Goal: Task Accomplishment & Management: Manage account settings

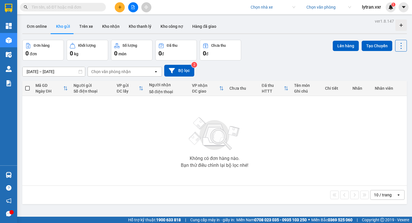
click at [369, 4] on span "lytran.vxr" at bounding box center [372, 6] width 28 height 7
click at [366, 17] on li "Đăng xuất" at bounding box center [375, 17] width 37 height 9
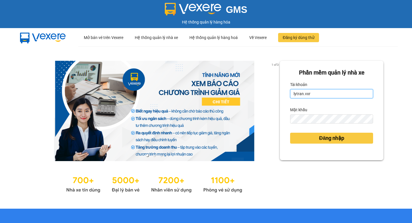
click at [325, 98] on input "lytran.vxr" at bounding box center [331, 93] width 83 height 9
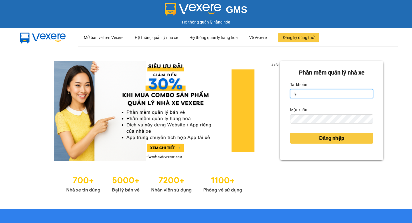
type input "ly.xtl"
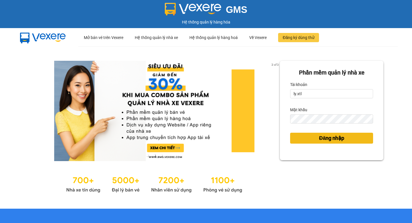
click at [325, 139] on span "Đăng nhập" at bounding box center [331, 138] width 25 height 8
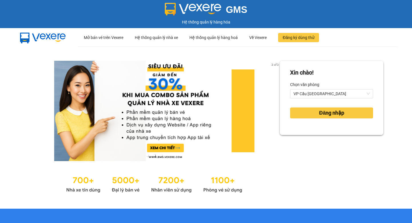
click at [310, 119] on div "Đăng nhập" at bounding box center [331, 112] width 83 height 15
click at [322, 113] on span "Đăng nhập" at bounding box center [331, 113] width 25 height 8
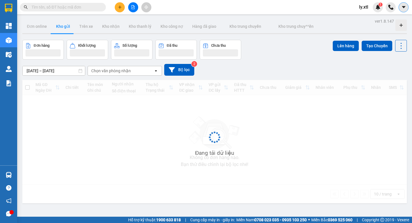
click at [402, 10] on button at bounding box center [404, 7] width 10 height 10
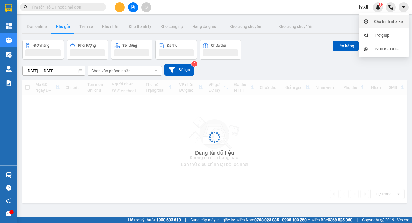
click at [383, 21] on div "Cấu hình nhà xe" at bounding box center [388, 21] width 29 height 6
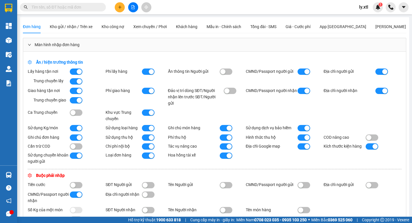
scroll to position [299, 0]
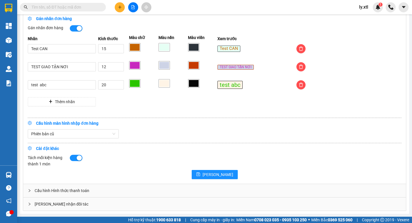
click at [57, 188] on div "Cấu hình Hình thức thanh toán" at bounding box center [214, 190] width 383 height 13
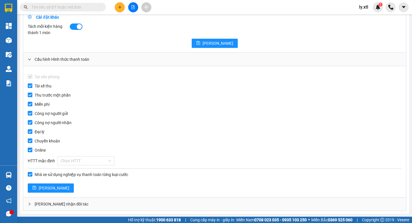
scroll to position [323, 0]
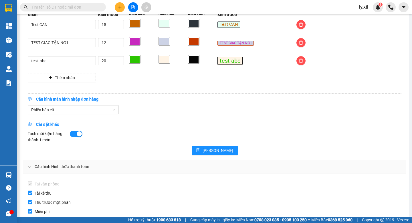
click at [53, 111] on span "Phiên bản cũ" at bounding box center [73, 109] width 84 height 9
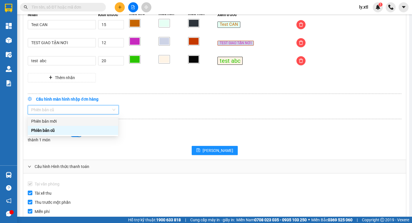
click at [56, 121] on div "Phiên bản mới" at bounding box center [73, 121] width 84 height 6
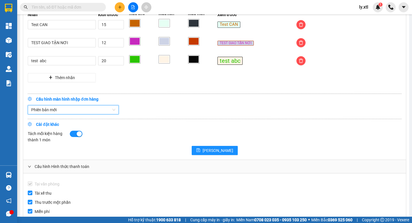
scroll to position [430, 0]
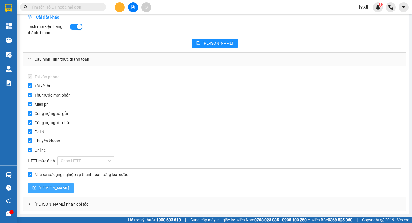
click at [37, 191] on button "Lưu" at bounding box center [51, 187] width 46 height 9
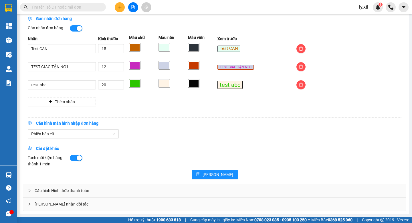
scroll to position [299, 0]
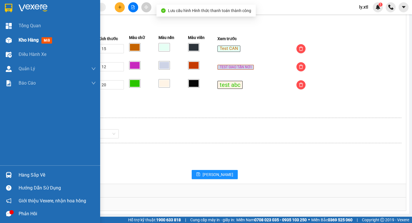
click at [21, 44] on div "Kho hàng mới" at bounding box center [57, 40] width 77 height 14
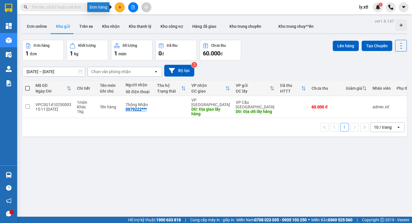
click at [121, 7] on icon "plus" at bounding box center [120, 7] width 4 height 4
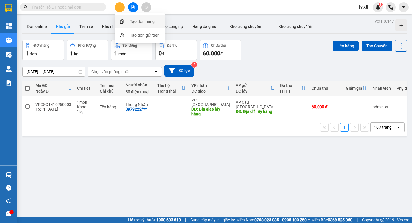
click at [129, 18] on div "Tạo đơn hàng" at bounding box center [139, 21] width 43 height 11
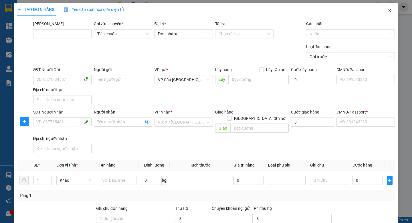
click at [392, 13] on icon "close" at bounding box center [390, 10] width 5 height 5
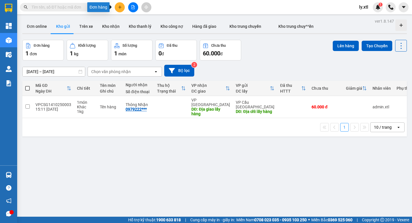
click at [122, 7] on button at bounding box center [120, 7] width 10 height 10
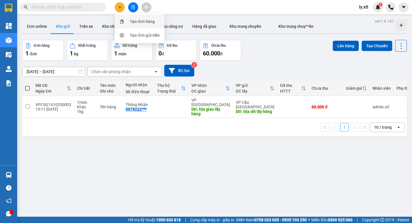
click at [127, 16] on div "Tạo đơn hàng" at bounding box center [139, 21] width 43 height 11
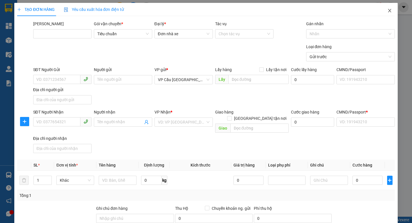
click at [391, 8] on icon "close" at bounding box center [390, 10] width 5 height 5
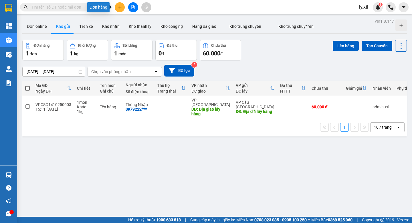
click at [119, 3] on button at bounding box center [120, 7] width 10 height 10
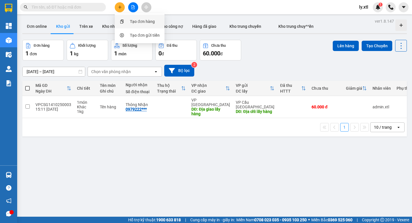
click at [133, 19] on div "Tạo đơn hàng" at bounding box center [142, 21] width 25 height 6
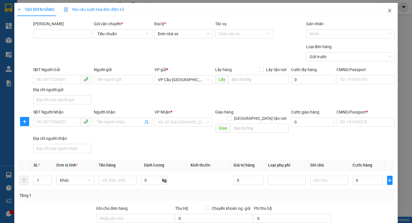
click at [389, 8] on span "Close" at bounding box center [390, 11] width 16 height 16
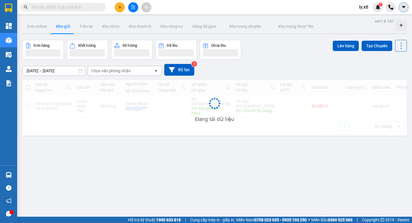
click at [403, 6] on icon "caret-down" at bounding box center [403, 7] width 3 height 2
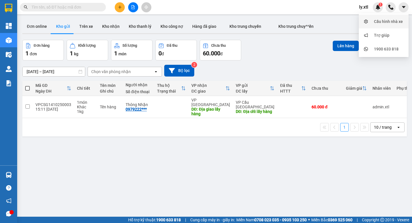
click at [390, 24] on div "Cấu hình nhà xe" at bounding box center [388, 21] width 29 height 6
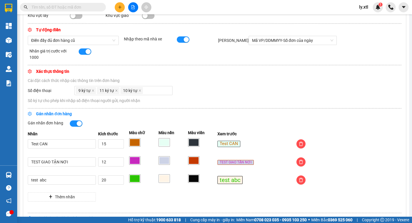
scroll to position [299, 0]
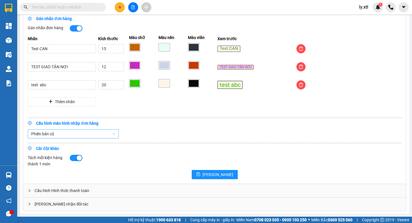
click at [61, 131] on span "Phiên bản cũ" at bounding box center [73, 133] width 84 height 9
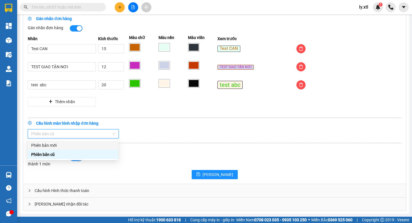
click at [61, 145] on div "Phiên bản mới" at bounding box center [73, 145] width 84 height 6
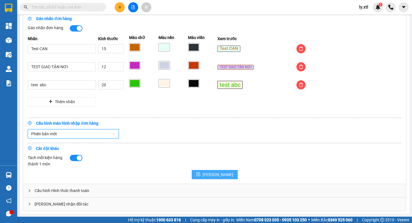
click at [214, 172] on span "Lưu" at bounding box center [218, 174] width 31 height 6
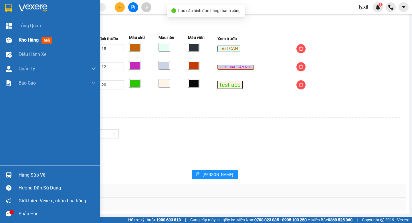
click at [9, 41] on img at bounding box center [9, 40] width 6 height 6
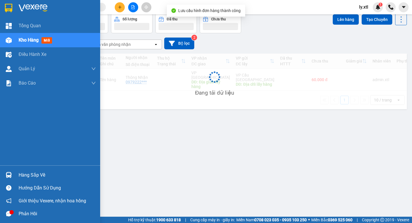
scroll to position [26, 0]
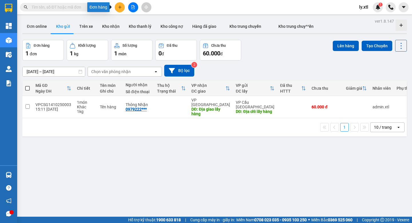
click at [122, 7] on button at bounding box center [120, 7] width 10 height 10
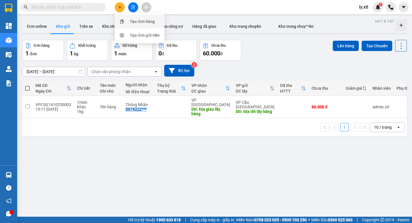
click at [135, 22] on div "Tạo đơn hàng" at bounding box center [142, 21] width 25 height 6
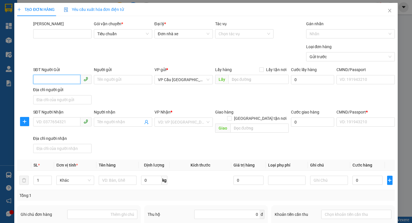
click at [66, 79] on input "SĐT Người Gửi" at bounding box center [56, 79] width 47 height 9
type input "0"
type input "0587747031"
click at [66, 79] on input "0587747031" at bounding box center [56, 79] width 47 height 9
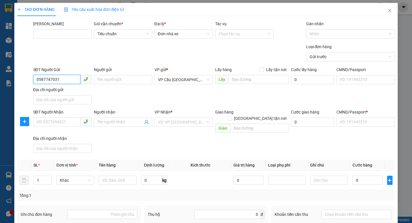
click at [66, 79] on input "0587747031" at bounding box center [56, 79] width 47 height 9
click at [68, 92] on div "0587747031 - anh" at bounding box center [63, 91] width 52 height 6
type input "anh"
checkbox input "true"
type input "222"
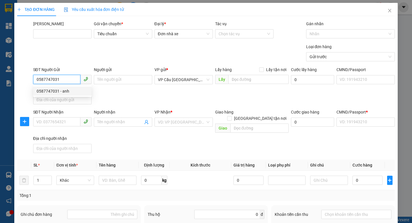
type input "0969977932"
type input "em"
checkbox input "true"
type input "22"
type input "123456789100"
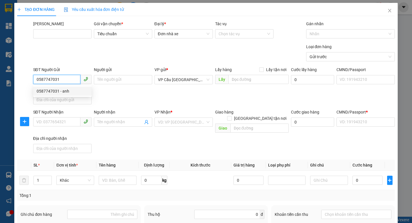
type input "update!!"
type input "1.000.000"
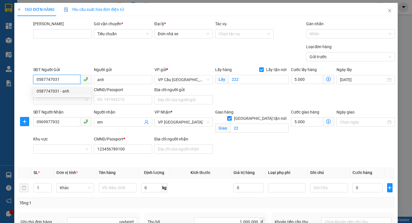
type input "122.000"
type input "70"
type input "70.000"
type input "52.000"
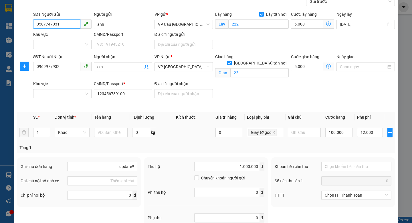
scroll to position [121, 0]
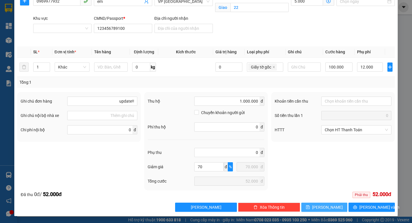
type input "0587747031"
click at [316, 204] on button "Lưu" at bounding box center [325, 206] width 46 height 9
checkbox input "false"
type input "0"
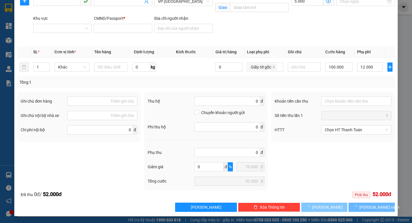
type input "0"
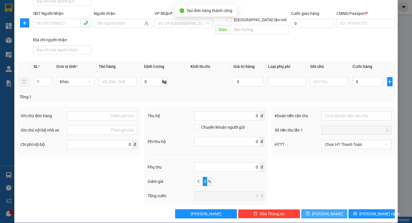
scroll to position [0, 0]
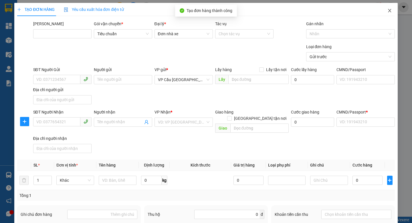
click at [390, 10] on icon "close" at bounding box center [390, 10] width 5 height 5
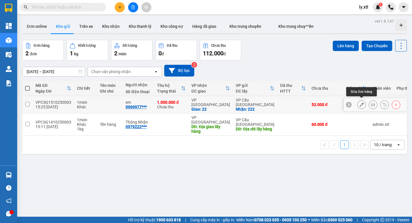
click at [360, 103] on icon at bounding box center [362, 105] width 4 height 4
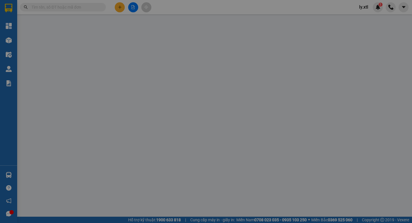
type input "0587747031"
type input "anh"
checkbox input "true"
type input "222"
type input "0969977932"
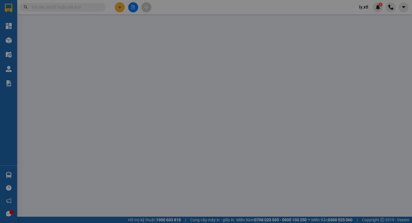
type input "em"
checkbox input "true"
type input "22"
type input "123456789100"
type input "update!!"
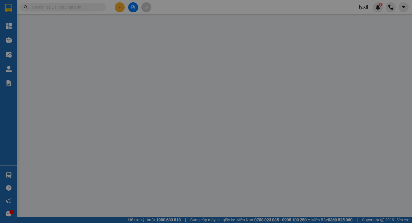
type input "70"
type input "70.000"
type input "52.000"
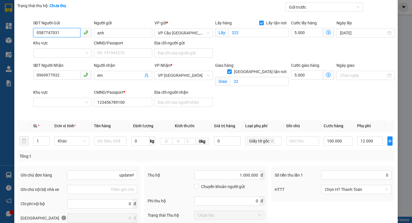
scroll to position [137, 0]
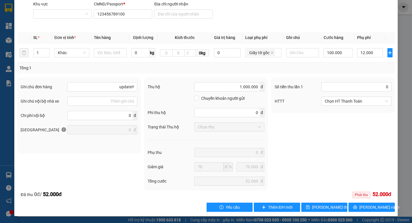
click at [338, 80] on div "Số tiền thu lần 1 0 Tổng tiền thanh toán 0 HTTT Chọn HT Thanh Toán" at bounding box center [333, 96] width 124 height 36
click at [345, 83] on input "0" at bounding box center [357, 86] width 70 height 9
click at [335, 136] on div "Số tiền thu lần 1 30 Tổng tiền thanh toán 52.000 HTTT Tại văn phòng" at bounding box center [333, 134] width 127 height 113
type input "30.000"
click at [325, 206] on span "[PERSON_NAME] thay đổi" at bounding box center [335, 207] width 46 height 6
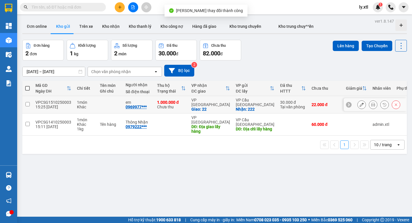
click at [103, 101] on td at bounding box center [110, 104] width 26 height 17
checkbox input "true"
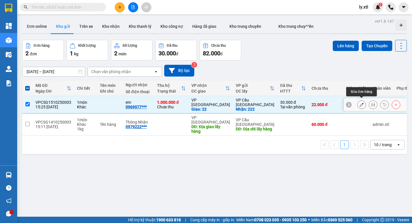
click at [362, 103] on icon at bounding box center [362, 105] width 4 height 4
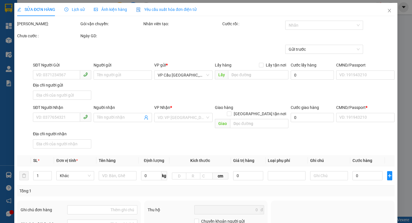
type input "0587747031"
type input "anh"
checkbox input "true"
type input "222"
type input "5.000"
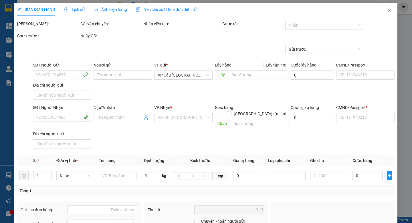
type input "0969977932"
type input "em"
checkbox input "true"
type input "22"
type input "123456789100"
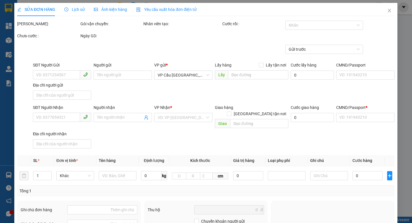
type input "update!!"
type input "70"
type input "70.000"
type input "52.000"
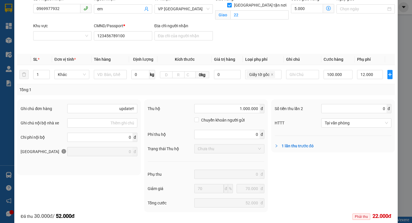
scroll to position [137, 0]
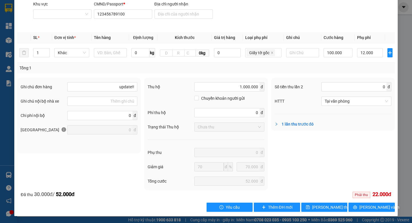
click at [276, 124] on icon "right" at bounding box center [276, 123] width 3 height 3
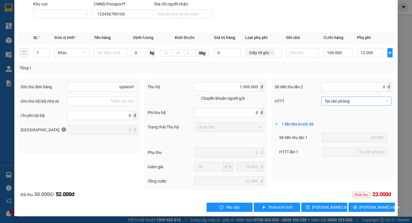
scroll to position [0, 0]
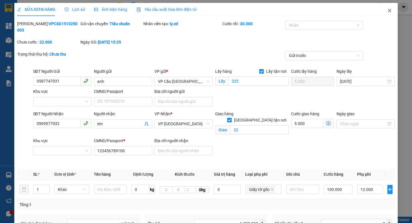
click at [389, 8] on span "Close" at bounding box center [390, 11] width 16 height 16
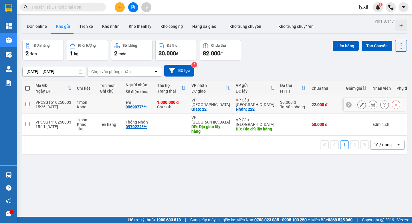
click at [97, 97] on td "1 món Khác" at bounding box center [85, 104] width 23 height 17
checkbox input "true"
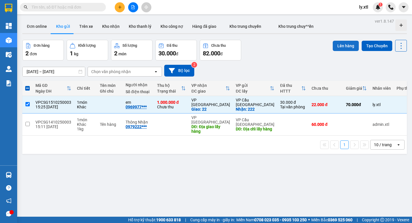
click at [348, 44] on button "Lên hàng" at bounding box center [346, 46] width 26 height 10
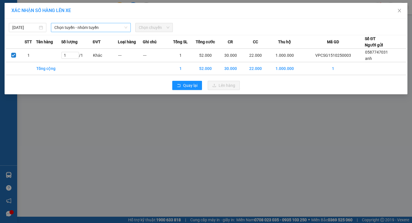
click at [94, 27] on span "Chọn tuyến - nhóm tuyến" at bounding box center [90, 27] width 73 height 9
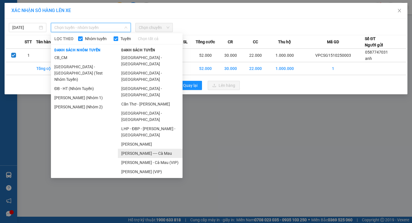
click at [141, 149] on li "[PERSON_NAME] ---- Cà Mau" at bounding box center [150, 153] width 65 height 9
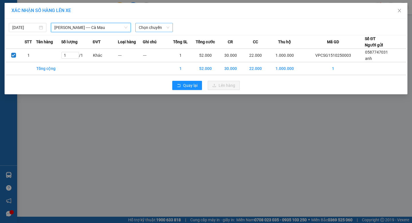
click at [159, 29] on span "Chọn chuyến" at bounding box center [154, 27] width 31 height 9
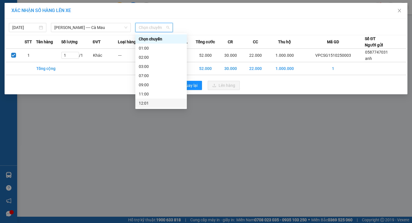
click at [157, 105] on div "12:01" at bounding box center [161, 103] width 45 height 6
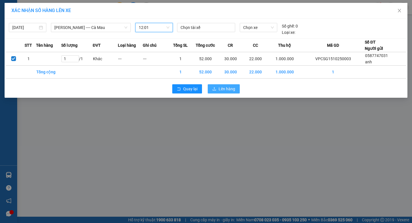
click at [229, 85] on button "Lên hàng" at bounding box center [224, 88] width 32 height 9
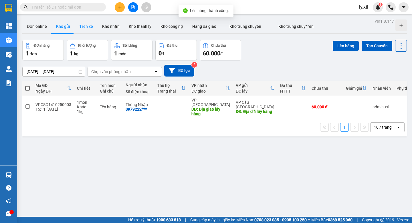
click at [87, 29] on button "Trên xe" at bounding box center [86, 26] width 23 height 14
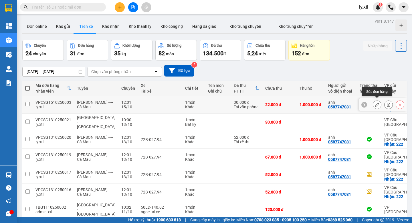
click at [376, 103] on icon at bounding box center [377, 105] width 4 height 4
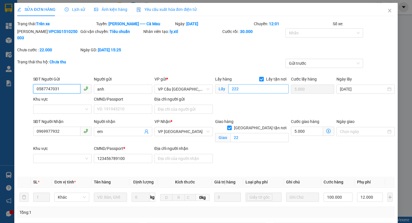
scroll to position [144, 0]
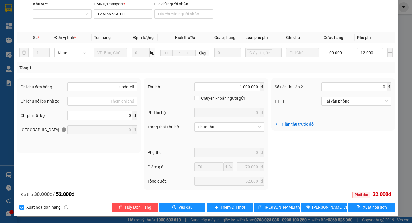
click at [342, 81] on div "0 đ" at bounding box center [357, 86] width 70 height 11
click at [341, 85] on input "0" at bounding box center [356, 87] width 63 height 6
click at [335, 72] on div "Tổng: 1" at bounding box center [206, 67] width 378 height 11
type input "5.000"
click at [342, 102] on span "Tại văn phòng" at bounding box center [356, 101] width 63 height 9
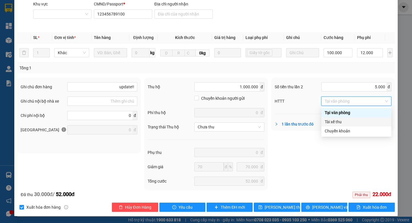
click at [338, 122] on div "Tài xế thu" at bounding box center [356, 122] width 63 height 6
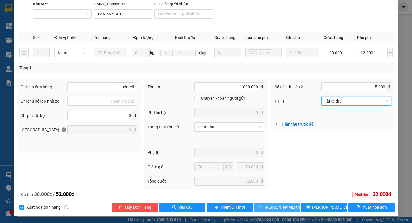
click at [277, 203] on button "[PERSON_NAME] thay đổi" at bounding box center [277, 206] width 46 height 9
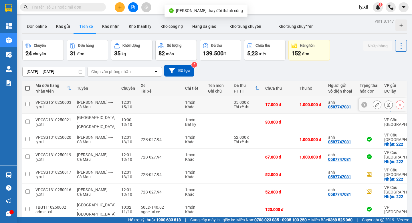
click at [381, 104] on button at bounding box center [377, 105] width 8 height 10
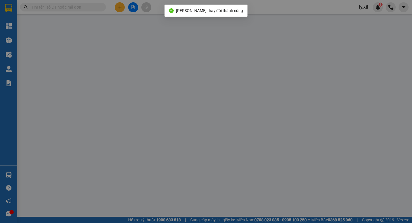
type input "0587747031"
type input "anh"
checkbox input "true"
type input "222"
type input "5.000"
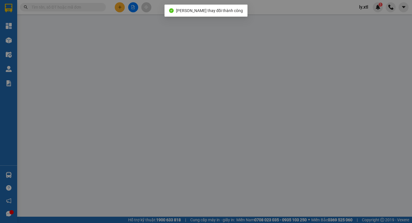
type input "0969977932"
type input "em"
checkbox input "true"
type input "22"
type input "123456789100"
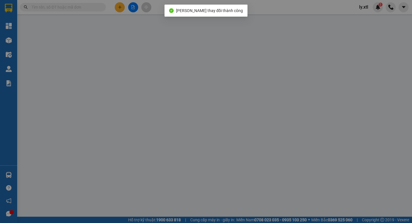
type input "update!!"
type input "0"
type input "70"
type input "70.000"
type input "52.000"
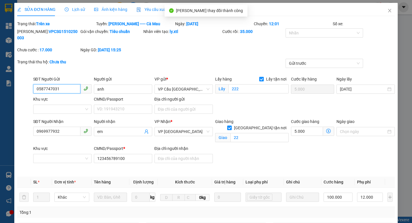
scroll to position [144, 0]
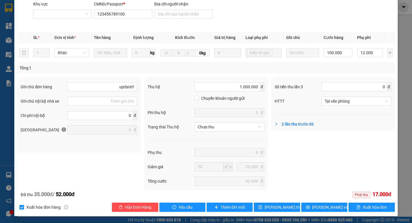
click at [279, 122] on div at bounding box center [278, 124] width 7 height 6
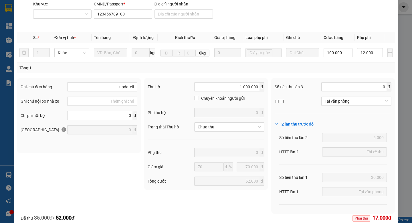
scroll to position [0, 0]
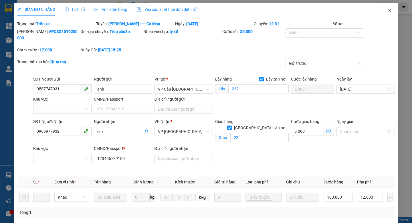
click at [386, 10] on span "Close" at bounding box center [390, 11] width 16 height 16
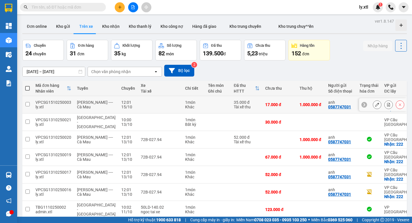
click at [59, 100] on div "VPCSG1510250003" at bounding box center [54, 102] width 36 height 5
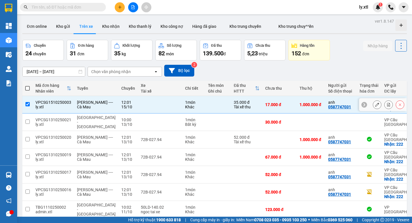
click at [59, 100] on div "VPCSG1510250003" at bounding box center [54, 102] width 36 height 5
checkbox input "false"
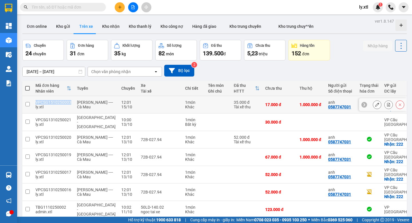
copy div "VPCSG1510250003"
click at [111, 27] on button "Kho nhận" at bounding box center [111, 26] width 27 height 14
type input "[DATE] – [DATE]"
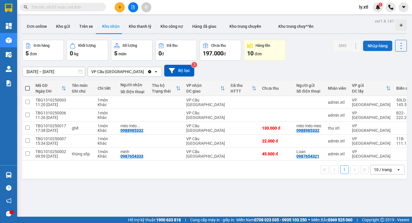
click at [378, 46] on button "Nhập hàng" at bounding box center [377, 46] width 29 height 10
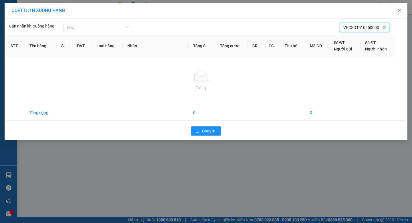
type input "VPCSG1510250003"
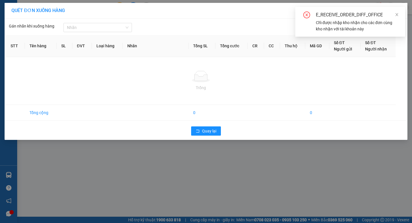
click at [279, 171] on div "QUÉT ĐƠN XUỐNG HÀNG Gán nhãn khi xuống hàng Nhãn VPCSG1510250003 STT Tên h…" at bounding box center [206, 111] width 412 height 223
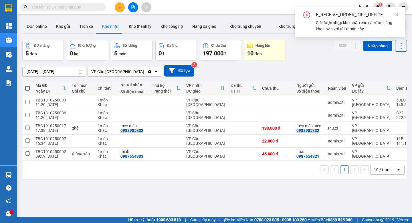
click at [80, 6] on input "text" at bounding box center [66, 7] width 68 height 6
paste input "VPCSG1510250003"
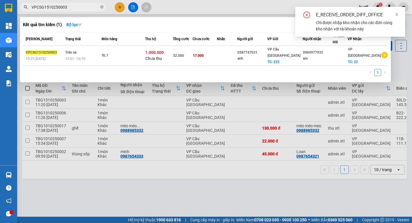
type input "VPCSG1510250003"
click at [86, 57] on span "12:01 - 15/10" at bounding box center [75, 59] width 20 height 4
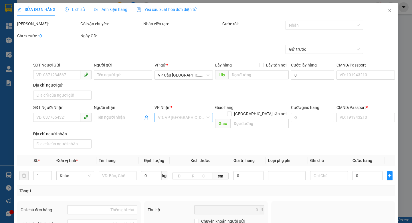
click at [169, 119] on input "search" at bounding box center [182, 117] width 48 height 9
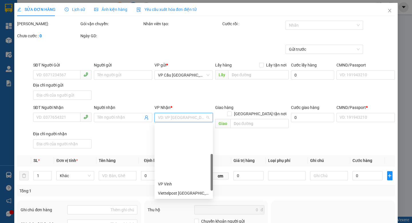
scroll to position [73, 0]
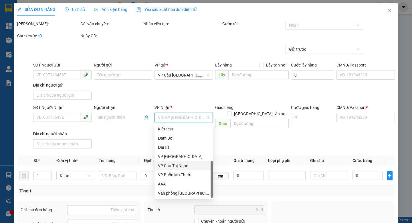
click at [173, 162] on div "VP Chợ Thị Nghè" at bounding box center [184, 165] width 52 height 6
type input "0"
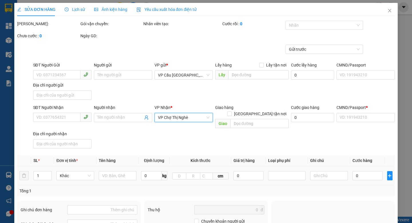
type input "0587747031"
type input "anh"
checkbox input "true"
type input "222"
type input "5.000"
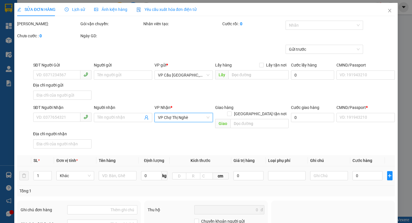
type input "0969977932"
type input "em"
checkbox input "true"
type input "22"
type input "123456789100"
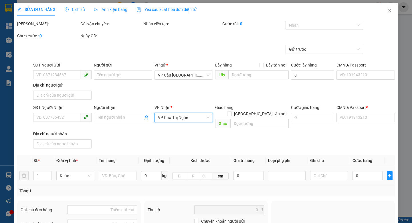
type input "update!!"
type input "70"
type input "70.000"
type input "52.000"
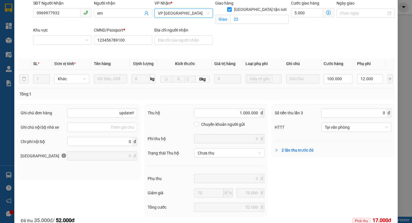
scroll to position [144, 0]
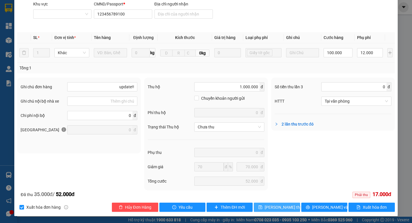
click at [277, 207] on span "[PERSON_NAME] thay đổi" at bounding box center [288, 207] width 46 height 6
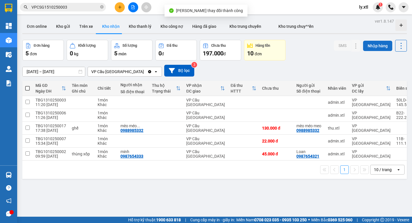
click at [374, 41] on button "Nhập hàng" at bounding box center [377, 46] width 29 height 10
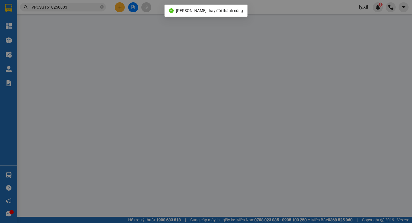
type input "VPCSG1510250003"
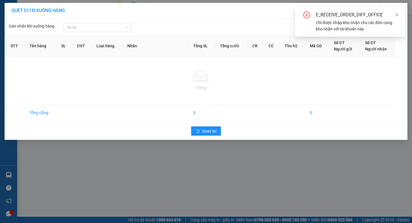
click at [278, 157] on div "QUÉT ĐƠN XUỐNG HÀNG Gán nhãn khi xuống hàng Nhãn VPCSG1510250003 STT Tên h…" at bounding box center [206, 111] width 412 height 223
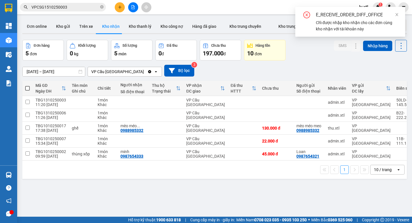
click at [74, 6] on input "VPCSG1510250003" at bounding box center [66, 7] width 68 height 6
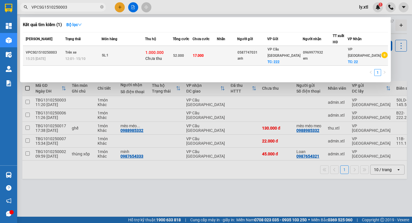
type input "VPCSG1510250003"
click at [112, 53] on div "SL: 1" at bounding box center [123, 55] width 43 height 6
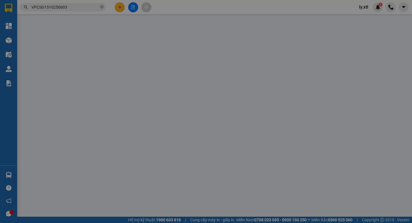
type input "0587747031"
type input "anh"
checkbox input "true"
type input "222"
type input "5.000"
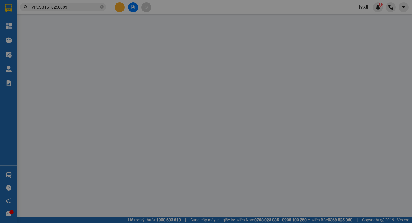
type input "0969977932"
type input "em"
checkbox input "true"
type input "22"
type input "123456789100"
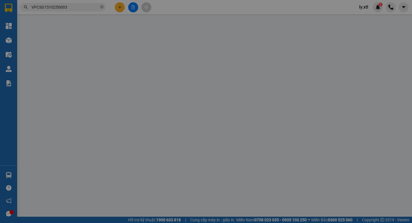
type input "update!!"
type input "0"
type input "70"
type input "70.000"
type input "52.000"
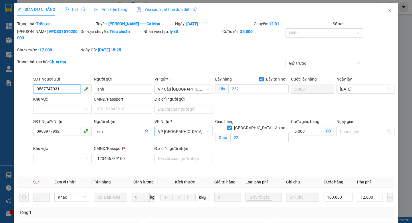
click at [172, 131] on span "VP [GEOGRAPHIC_DATA]" at bounding box center [184, 131] width 52 height 9
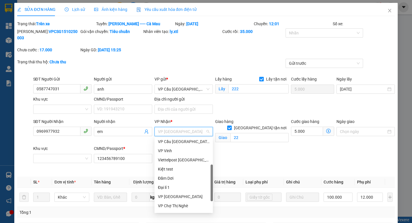
scroll to position [73, 0]
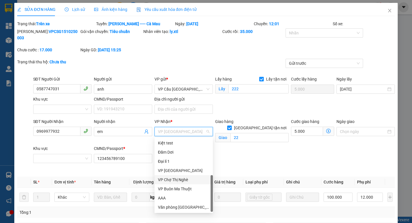
click at [180, 180] on div "VP Chợ Thị Nghè" at bounding box center [184, 179] width 52 height 6
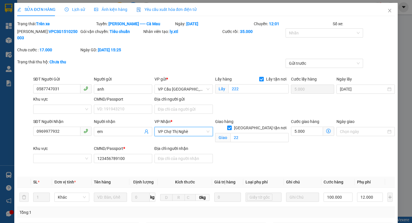
scroll to position [144, 0]
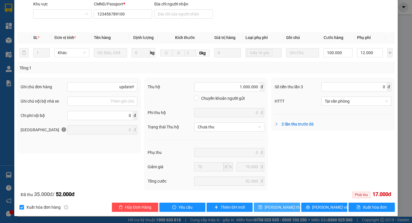
click at [283, 209] on span "[PERSON_NAME] thay đổi" at bounding box center [288, 207] width 46 height 6
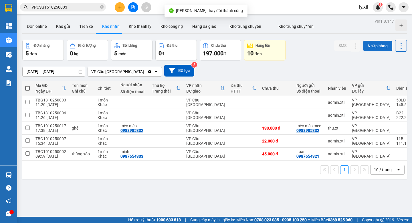
click at [381, 48] on button "Nhập hàng" at bounding box center [377, 46] width 29 height 10
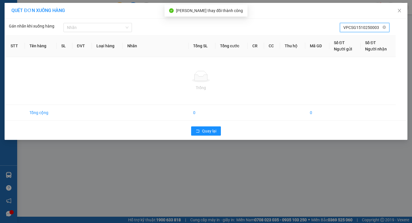
type input "VPCSG1510250003"
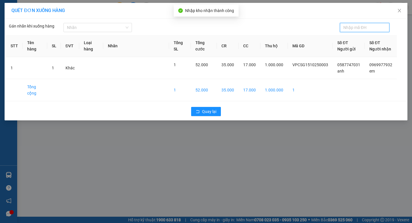
click at [311, 137] on div "QUÉT ĐƠN XUỐNG HÀNG Gán nhãn khi xuống hàng Nhãn STT Tên hàng SL ĐVT Loại …" at bounding box center [206, 111] width 412 height 223
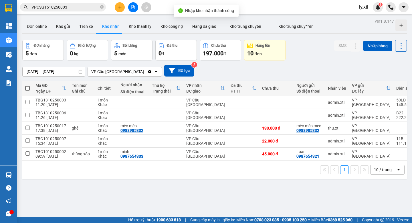
click at [81, 3] on span "VPCSG1510250003" at bounding box center [63, 7] width 86 height 9
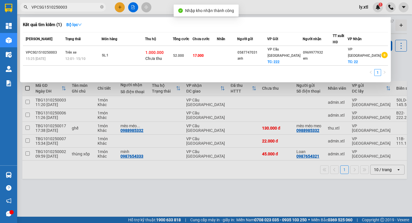
click at [78, 10] on span "VPCSG1510250003" at bounding box center [63, 7] width 86 height 9
click at [73, 8] on input "VPCSG1510250003" at bounding box center [66, 7] width 68 height 6
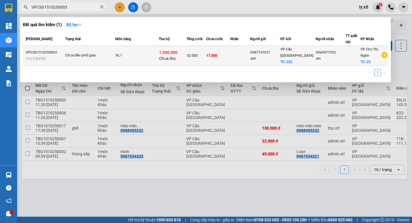
type input "VPCSG1510250003"
click at [87, 54] on div "Chưa điều phối giao" at bounding box center [86, 55] width 43 height 6
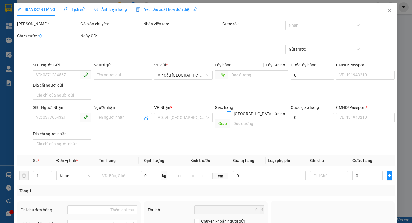
type input "0587747031"
type input "anh"
checkbox input "true"
type input "222"
type input "5.000"
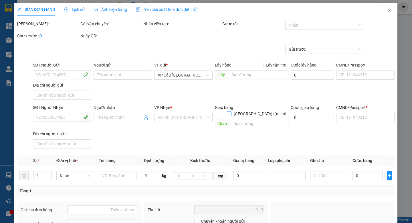
type input "0969977932"
type input "em"
checkbox input "true"
type input "22"
type input "123456789100"
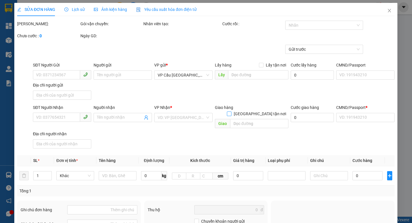
type input "update!!"
type input "0"
type input "70"
type input "70.000"
type input "52.000"
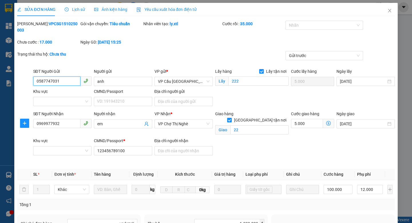
scroll to position [137, 0]
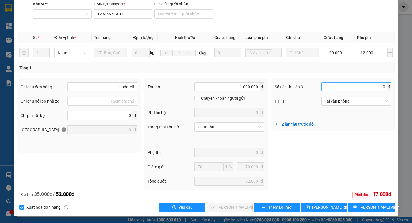
click at [338, 86] on input "0" at bounding box center [356, 87] width 63 height 6
type input "17.000"
click at [304, 67] on div "Tổng: 1" at bounding box center [205, 68] width 373 height 6
click at [237, 203] on button "[PERSON_NAME] và Giao hàng" at bounding box center [230, 206] width 46 height 9
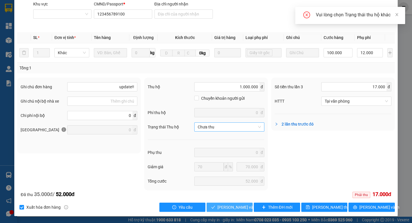
click at [219, 127] on span "Chưa thu" at bounding box center [229, 127] width 63 height 9
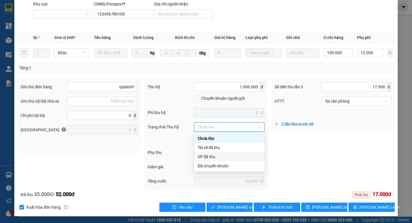
click at [214, 158] on div "VP đã thu" at bounding box center [229, 157] width 63 height 6
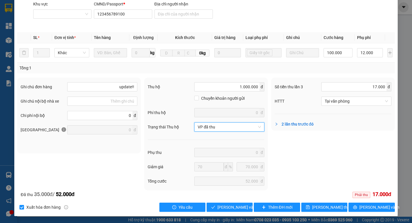
click at [227, 201] on div "Total Paid Fee 35.000 Total UnPaid Fee 17.000 Cash Collection Total Fee 0 Mã ĐH…" at bounding box center [206, 48] width 378 height 328
click at [228, 208] on span "[PERSON_NAME] và Giao hàng" at bounding box center [245, 207] width 55 height 6
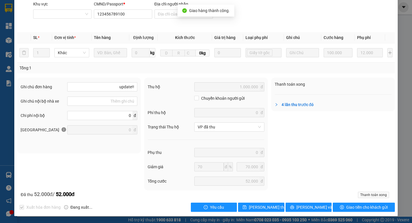
click at [279, 107] on div at bounding box center [278, 104] width 7 height 6
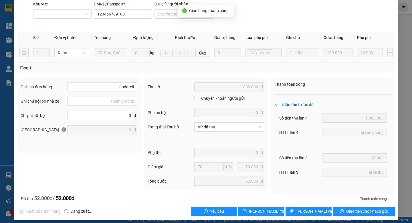
scroll to position [0, 0]
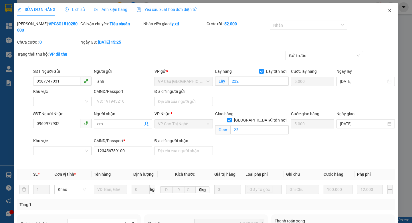
click at [389, 9] on icon "close" at bounding box center [390, 10] width 5 height 5
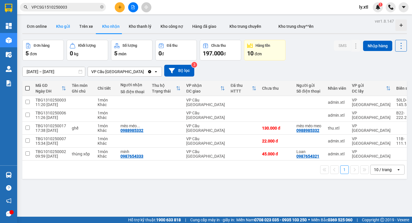
click at [60, 28] on button "Kho gửi" at bounding box center [63, 26] width 23 height 14
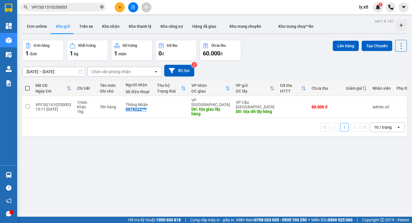
click at [102, 7] on icon "close-circle" at bounding box center [101, 6] width 3 height 3
click at [117, 6] on button at bounding box center [120, 7] width 10 height 10
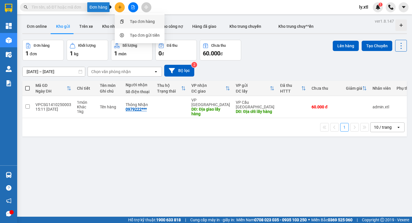
click at [133, 21] on div "Tạo đơn hàng" at bounding box center [142, 21] width 25 height 6
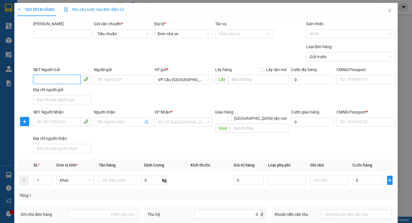
click at [70, 81] on input "SĐT Người Gửi" at bounding box center [56, 79] width 47 height 9
type input "0"
type input "0587747031"
click at [70, 81] on input "0587747031" at bounding box center [56, 79] width 47 height 9
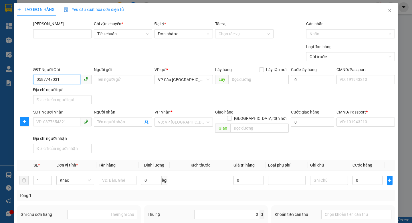
click at [70, 81] on input "0587747031" at bounding box center [56, 79] width 47 height 9
click at [70, 92] on div "0587747031 - anh" at bounding box center [63, 91] width 52 height 6
type input "anh"
checkbox input "true"
type input "222"
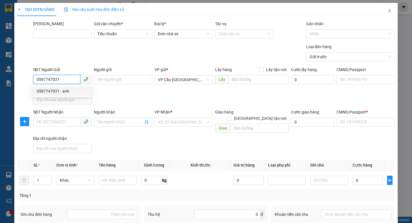
type input "0969977932"
type input "em"
checkbox input "true"
type input "22"
type input "123456789100"
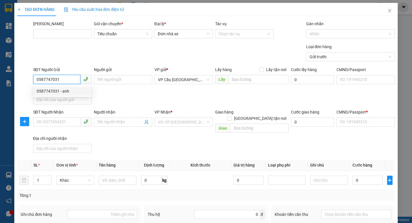
type input "update!!"
type input "1.000.000"
type input "122.000"
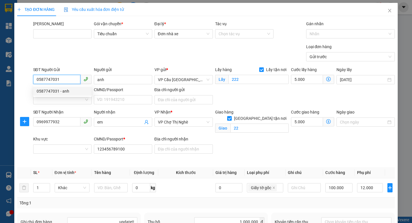
type input "70"
type input "70.000"
type input "52.000"
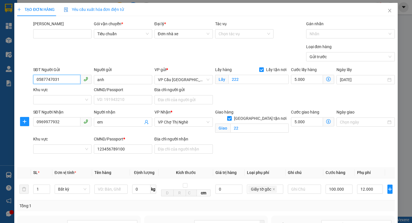
scroll to position [123, 0]
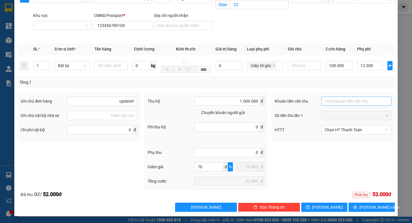
click at [339, 101] on div at bounding box center [356, 101] width 67 height 7
type input "0587747031"
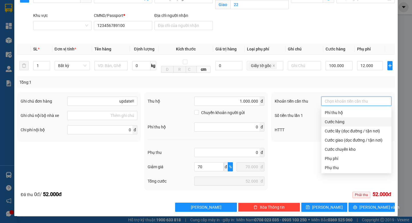
click at [337, 123] on div "Cước hàng" at bounding box center [356, 122] width 63 height 6
type input "30.000"
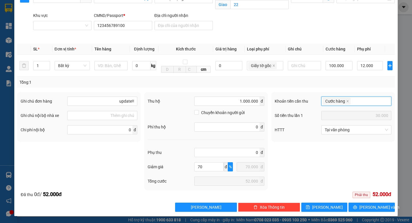
click at [298, 162] on div "Khoản tiền cần thu Cước hàng Cước hàng Số tiền thu lần 1 30.000 Tổng tiền thanh…" at bounding box center [333, 141] width 127 height 98
click at [323, 206] on button "Lưu" at bounding box center [325, 206] width 46 height 9
checkbox input "false"
type input "0"
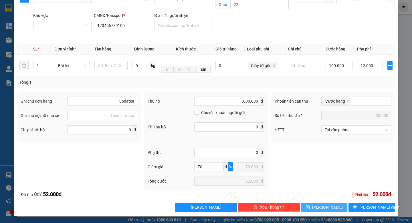
type input "0"
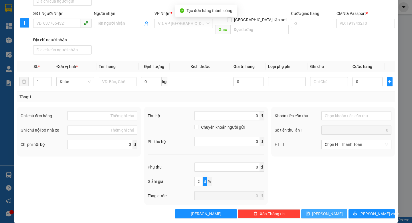
scroll to position [0, 0]
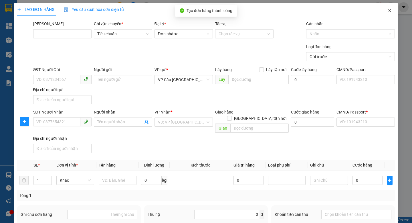
click at [391, 9] on icon "close" at bounding box center [390, 10] width 5 height 5
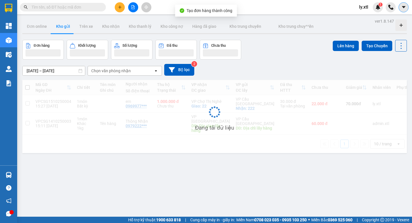
click at [403, 7] on icon "caret-down" at bounding box center [403, 7] width 3 height 2
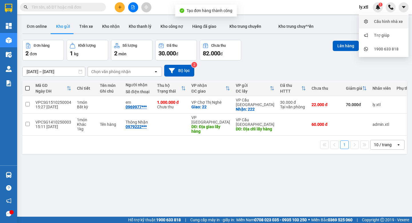
click at [394, 15] on li "Cấu hình nhà xe" at bounding box center [384, 22] width 50 height 14
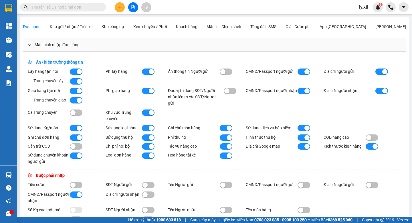
scroll to position [299, 0]
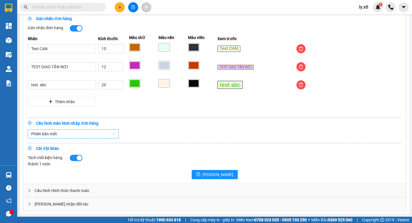
click at [56, 137] on span "Phiên bản mới" at bounding box center [73, 133] width 84 height 9
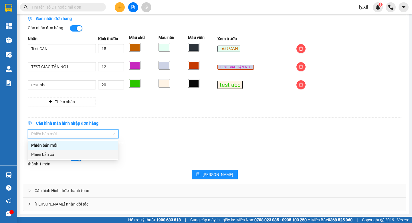
click at [56, 153] on div "Phiên bản cũ" at bounding box center [73, 154] width 84 height 6
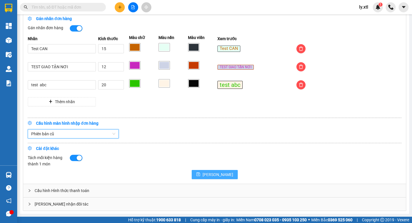
click at [200, 174] on icon "save" at bounding box center [198, 174] width 4 height 4
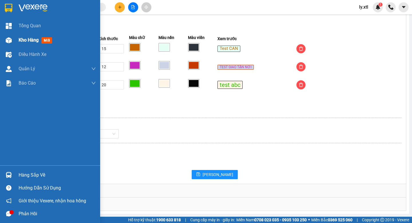
click at [33, 41] on span "Kho hàng" at bounding box center [29, 39] width 20 height 5
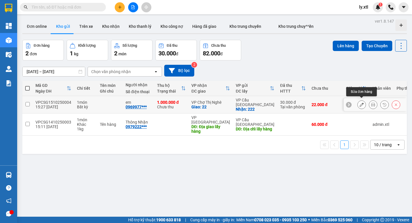
click at [362, 104] on icon at bounding box center [362, 105] width 4 height 4
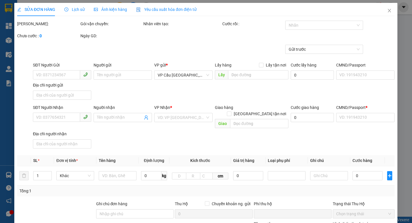
type input "0587747031"
type input "anh"
checkbox input "true"
type input "222"
type input "5.000"
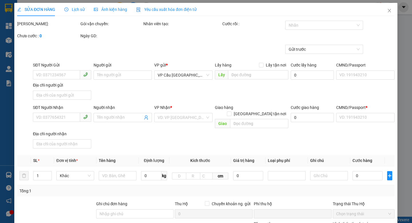
type input "0969977932"
type input "em"
checkbox input "true"
type input "22"
type input "123456789100"
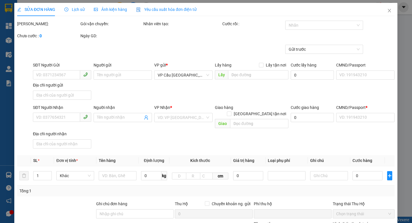
type input "update!!"
type input "52.000"
type input "70"
type input "30.000"
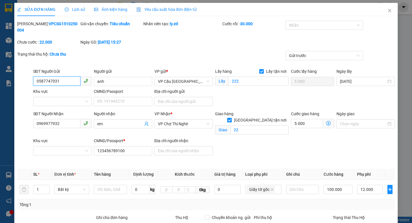
scroll to position [121, 0]
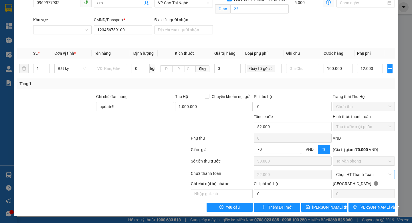
click at [352, 173] on span "Chọn HT Thanh Toán" at bounding box center [364, 174] width 55 height 9
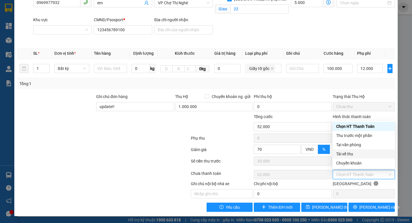
click at [350, 154] on div "Tài xế thu" at bounding box center [364, 154] width 55 height 6
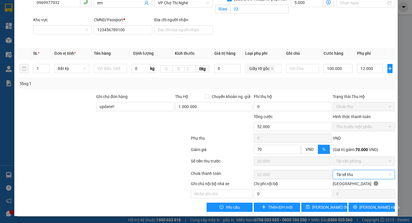
type input "0"
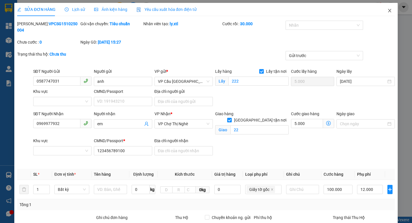
click at [389, 10] on icon "close" at bounding box center [389, 10] width 3 height 3
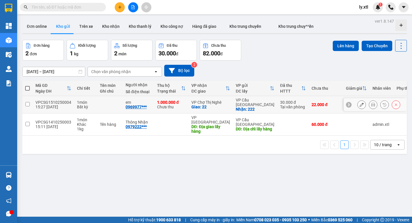
click at [97, 97] on td "1 món Bất kỳ" at bounding box center [85, 104] width 23 height 17
checkbox input "true"
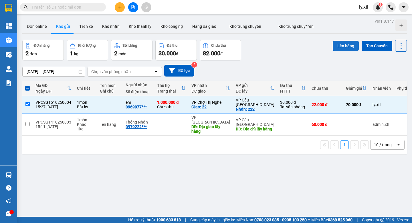
click at [351, 50] on button "Lên hàng" at bounding box center [346, 46] width 26 height 10
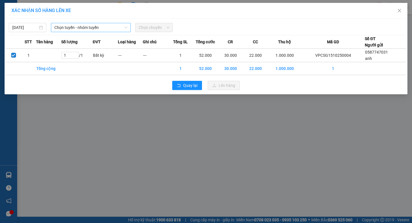
click at [103, 25] on span "Chọn tuyến - nhóm tuyến" at bounding box center [90, 27] width 73 height 9
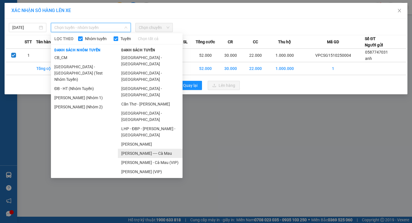
click at [144, 149] on li "[PERSON_NAME] ---- Cà Mau" at bounding box center [150, 153] width 65 height 9
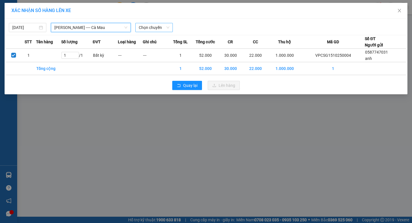
click at [153, 24] on span "Chọn chuyến" at bounding box center [154, 27] width 31 height 9
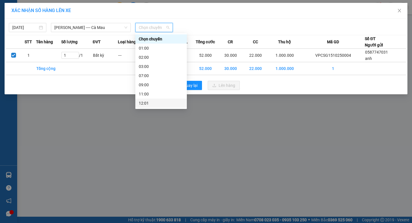
click at [162, 103] on div "12:01" at bounding box center [161, 103] width 45 height 6
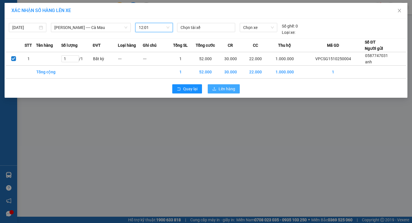
click at [223, 91] on span "Lên hàng" at bounding box center [227, 89] width 17 height 6
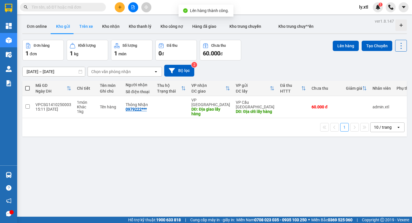
click at [77, 26] on button "Trên xe" at bounding box center [86, 26] width 23 height 14
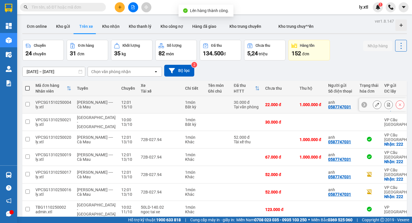
click at [65, 101] on div "VPCSG1510250004" at bounding box center [54, 102] width 36 height 5
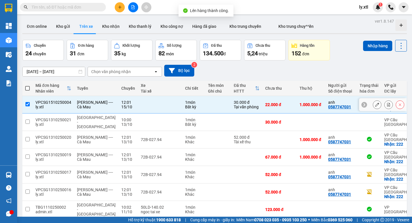
click at [65, 101] on div "VPCSG1510250004" at bounding box center [54, 102] width 36 height 5
checkbox input "false"
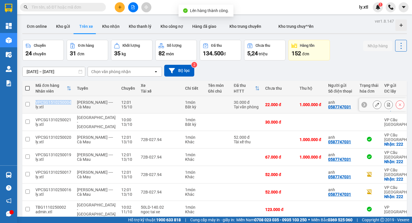
copy div "VPCSG1510250004"
click at [104, 29] on button "Kho nhận" at bounding box center [111, 26] width 27 height 14
type input "[DATE] – [DATE]"
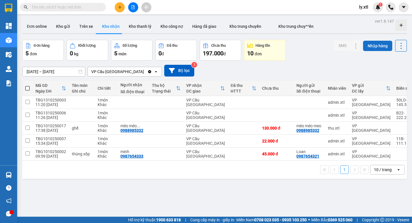
click at [375, 48] on button "Nhập hàng" at bounding box center [377, 46] width 29 height 10
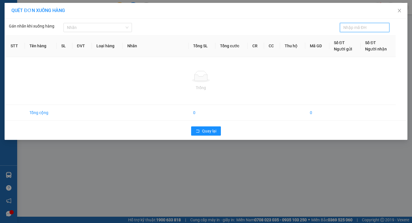
click at [216, 162] on div "QUÉT ĐƠN XUỐNG HÀNG Gán nhãn khi xuống hàng Nhãn STT Tên hàng SL ĐVT Loại …" at bounding box center [206, 111] width 412 height 223
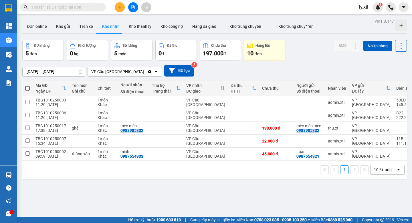
click at [73, 6] on input "text" at bounding box center [66, 7] width 68 height 6
paste input "VPCSG1510250004"
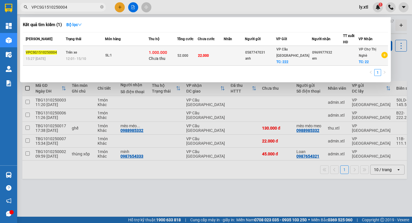
type input "VPCSG1510250004"
click at [117, 55] on div "SL: 1" at bounding box center [126, 55] width 43 height 6
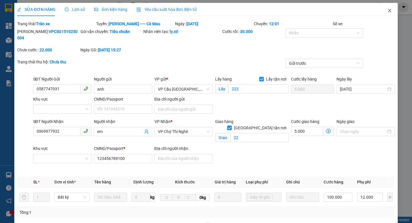
click at [384, 9] on span "Close" at bounding box center [390, 11] width 16 height 16
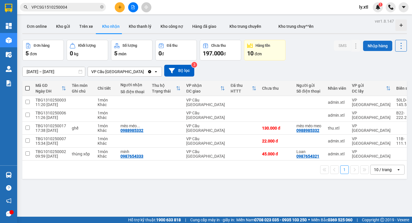
click at [376, 44] on button "Nhập hàng" at bounding box center [377, 46] width 29 height 10
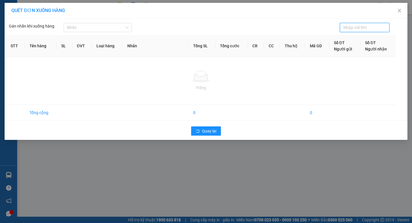
type input "VPCSG1510250004"
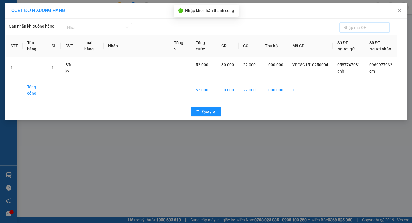
click at [223, 195] on div "QUÉT ĐƠN XUỐNG HÀNG Gán nhãn khi xuống hàng Nhãn STT Tên hàng SL ĐVT Loại …" at bounding box center [206, 111] width 412 height 223
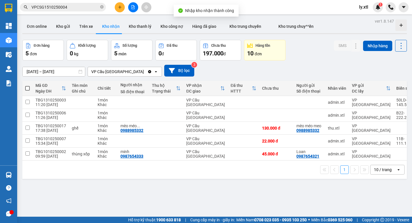
click at [89, 4] on span "VPCSG1510250004" at bounding box center [63, 7] width 86 height 9
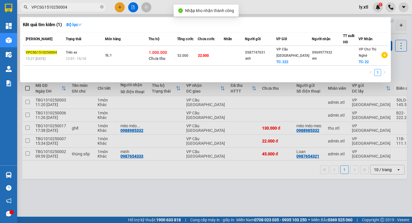
click at [80, 6] on input "VPCSG1510250004" at bounding box center [66, 7] width 68 height 6
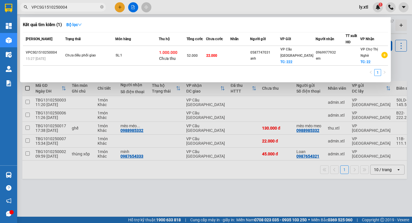
type input "VPCSG1510250004"
click at [75, 56] on div "Chưa điều phối giao" at bounding box center [86, 55] width 43 height 6
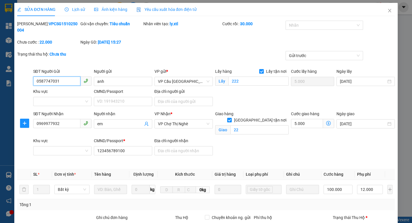
scroll to position [121, 0]
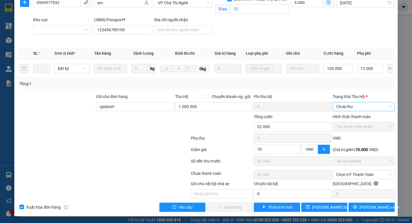
click at [370, 107] on span "Chưa thu" at bounding box center [364, 106] width 55 height 9
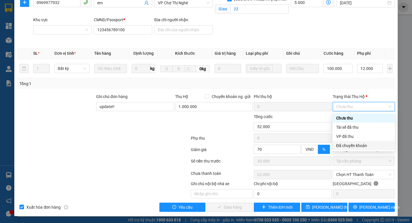
click at [351, 145] on div "Đã chuyển khoản" at bounding box center [364, 145] width 55 height 6
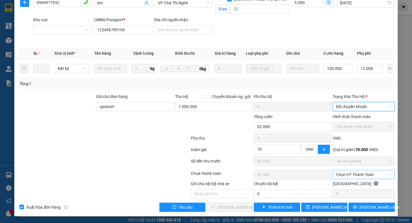
click at [350, 170] on div "Chọn HT Thanh Toán" at bounding box center [364, 174] width 62 height 9
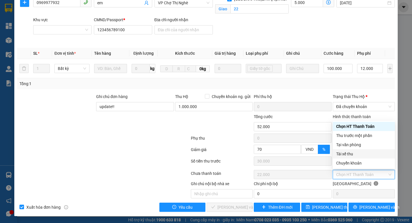
click at [350, 162] on div "Chuyển khoản" at bounding box center [364, 163] width 55 height 6
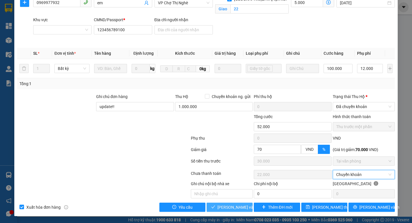
click at [229, 208] on span "[PERSON_NAME] và Giao hàng" at bounding box center [245, 207] width 55 height 6
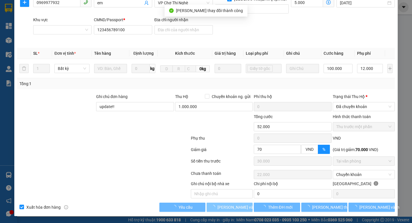
type input "0"
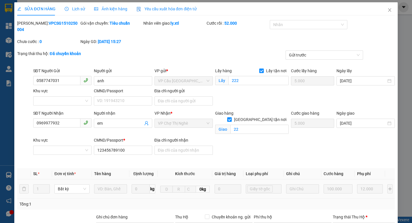
scroll to position [0, 0]
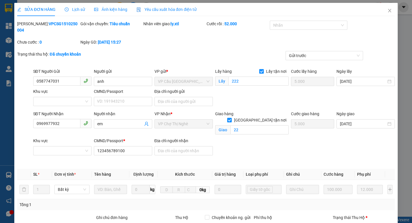
click at [74, 8] on span "Lịch sử" at bounding box center [75, 9] width 20 height 5
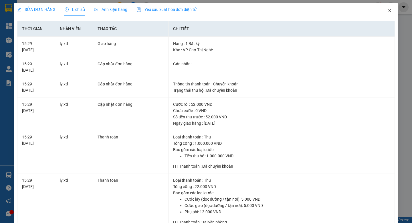
click at [391, 9] on icon "close" at bounding box center [390, 10] width 5 height 5
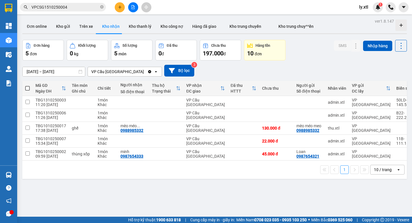
click at [89, 7] on input "VPCSG1510250004" at bounding box center [66, 7] width 68 height 6
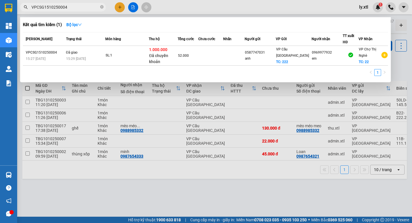
type input "VPCSG1510250004"
